Goal: Use online tool/utility

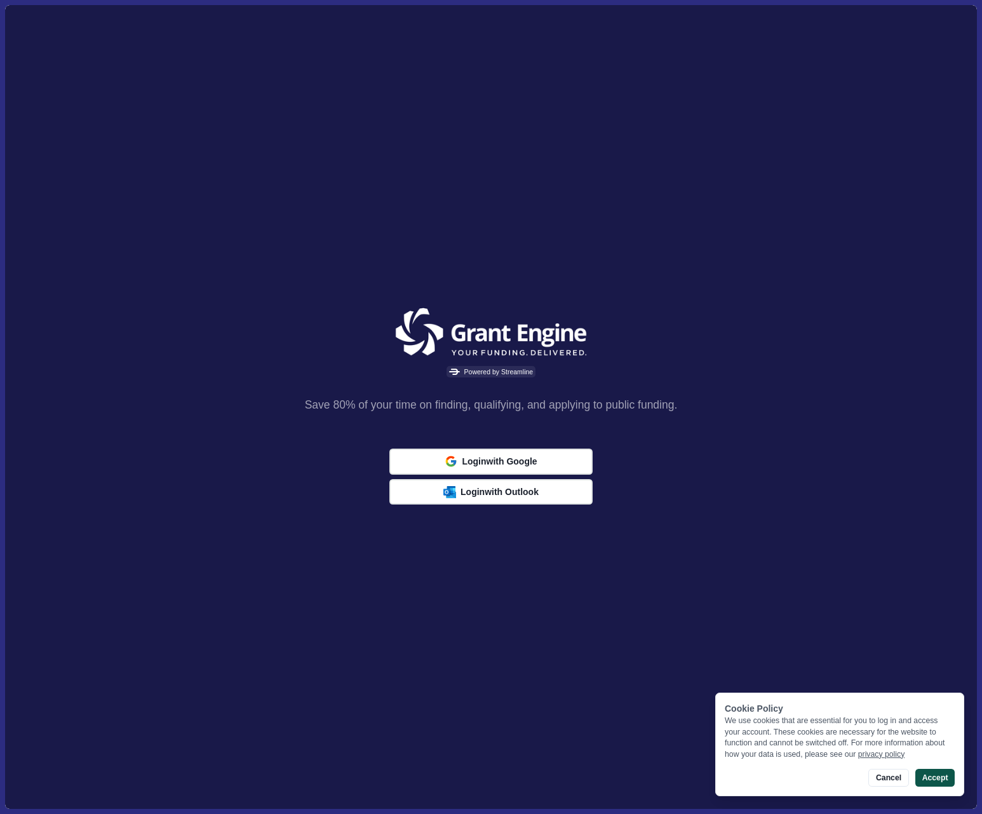
click at [942, 778] on button "Accept" at bounding box center [935, 778] width 39 height 18
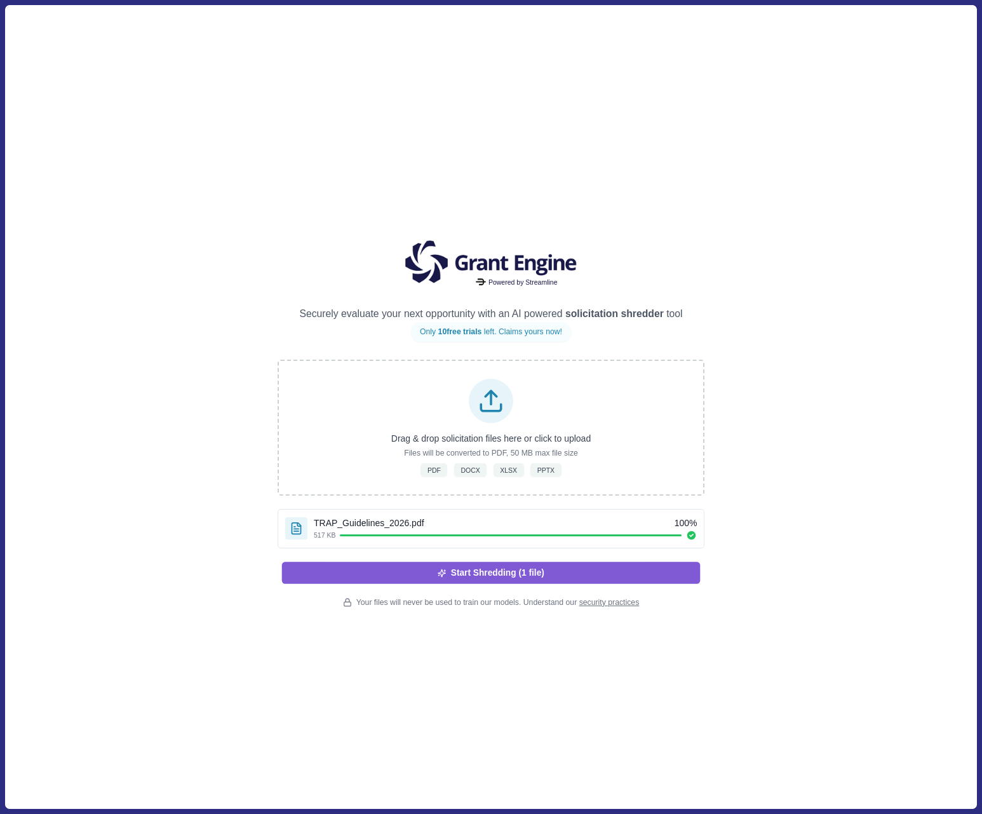
click at [511, 572] on button "Start Shredding (1 file)" at bounding box center [491, 573] width 419 height 22
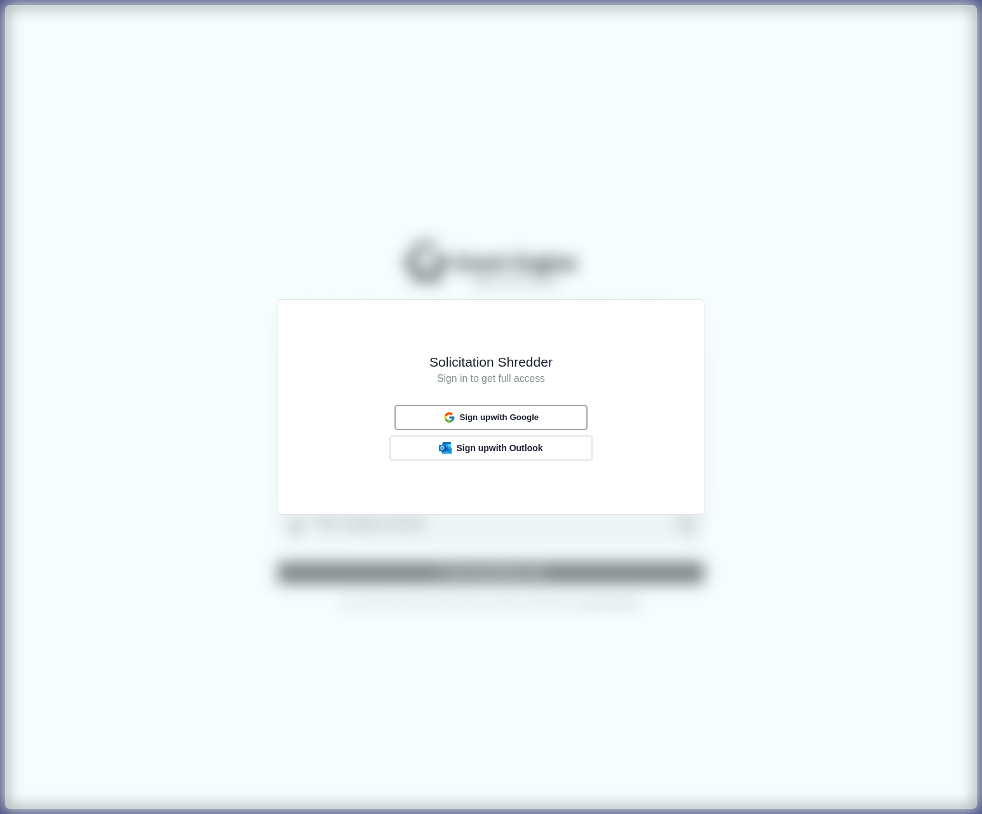
click at [499, 417] on span "Sign up with Google" at bounding box center [498, 417] width 79 height 10
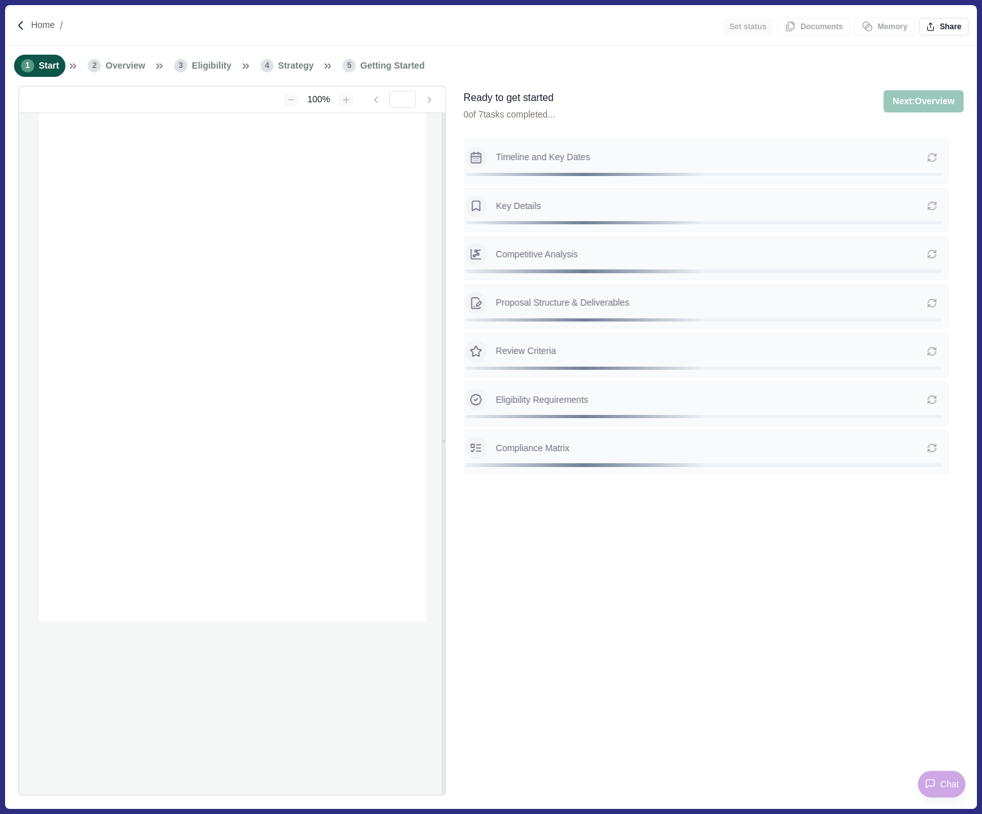
type input "**********"
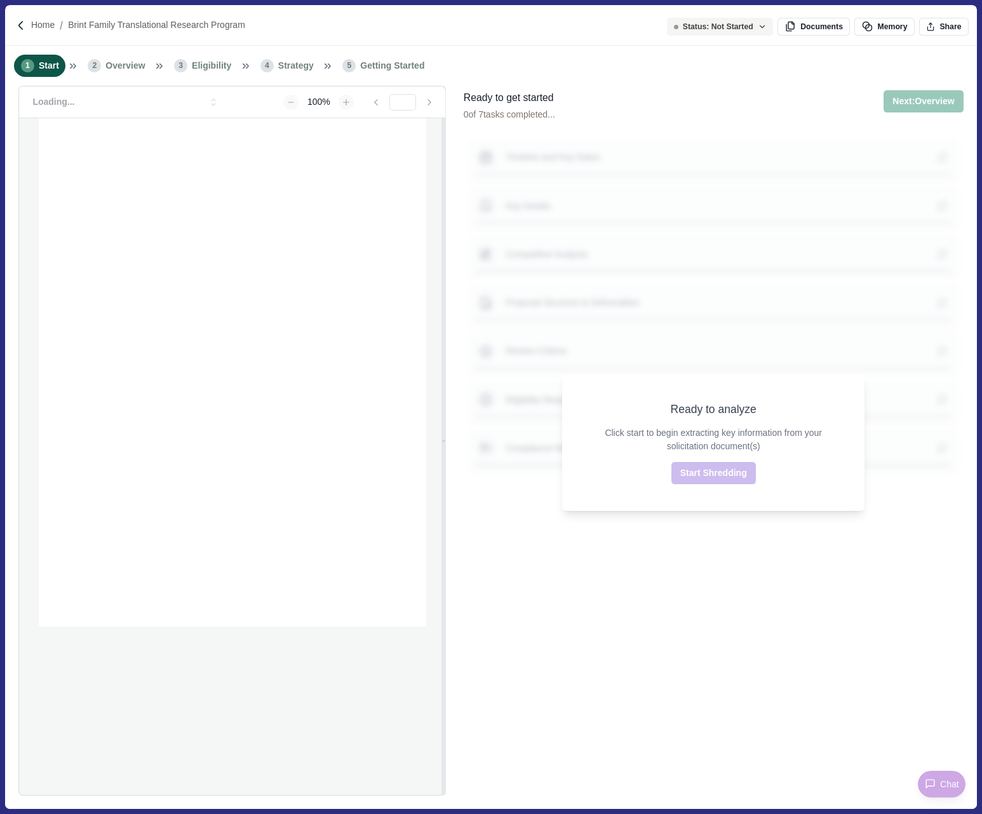
click at [752, 281] on div "Ready to analyze Click start to begin extracting key information from your soli…" at bounding box center [713, 443] width 509 height 714
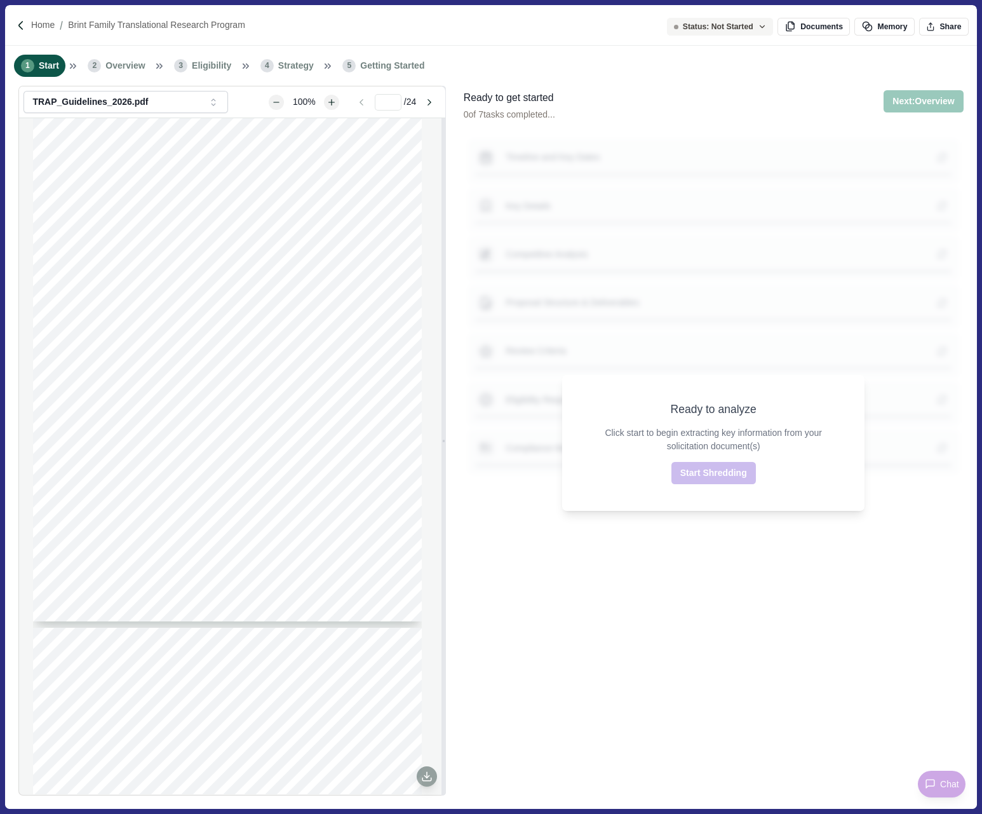
click at [576, 607] on div "Ready to analyze Click start to begin extracting key information from your soli…" at bounding box center [713, 443] width 509 height 714
click at [269, 543] on div "Foundation Fighting Blindness Brint Family Translational Research Program Overv…" at bounding box center [227, 369] width 389 height 503
click at [46, 58] on li "1 Start" at bounding box center [39, 66] width 51 height 22
click at [729, 468] on button "Start Shredding" at bounding box center [714, 473] width 85 height 22
